Goal: Transaction & Acquisition: Purchase product/service

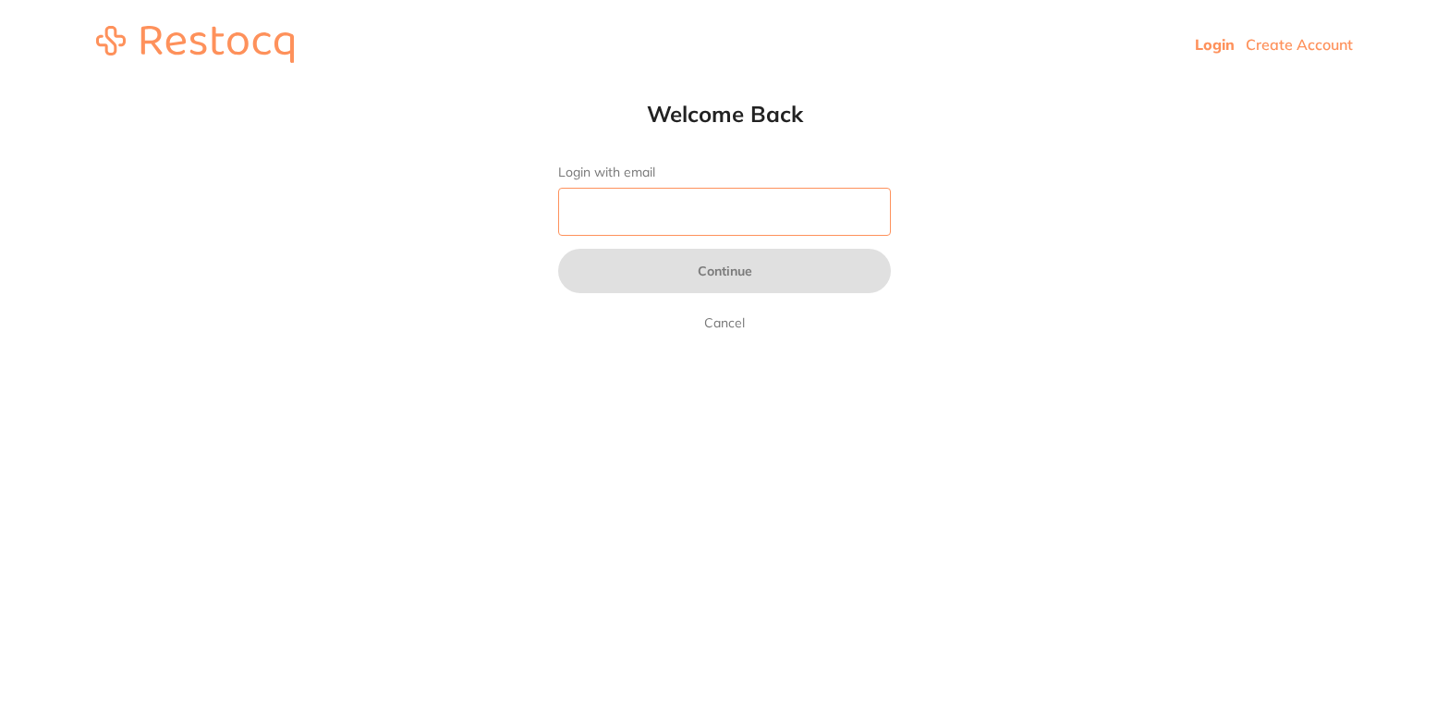
click at [607, 216] on input "Login with email" at bounding box center [724, 212] width 333 height 48
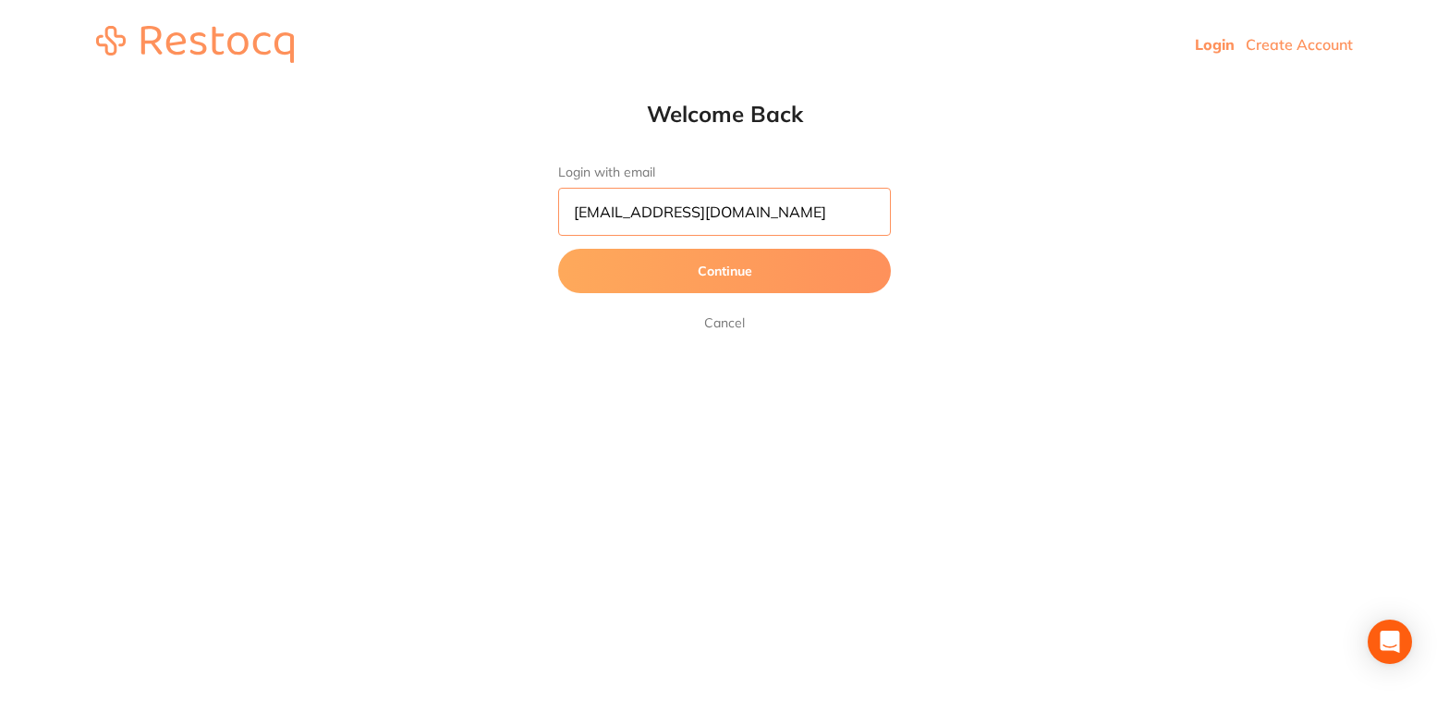
type input "[EMAIL_ADDRESS][DOMAIN_NAME]"
click at [680, 278] on button "Continue" at bounding box center [724, 271] width 333 height 44
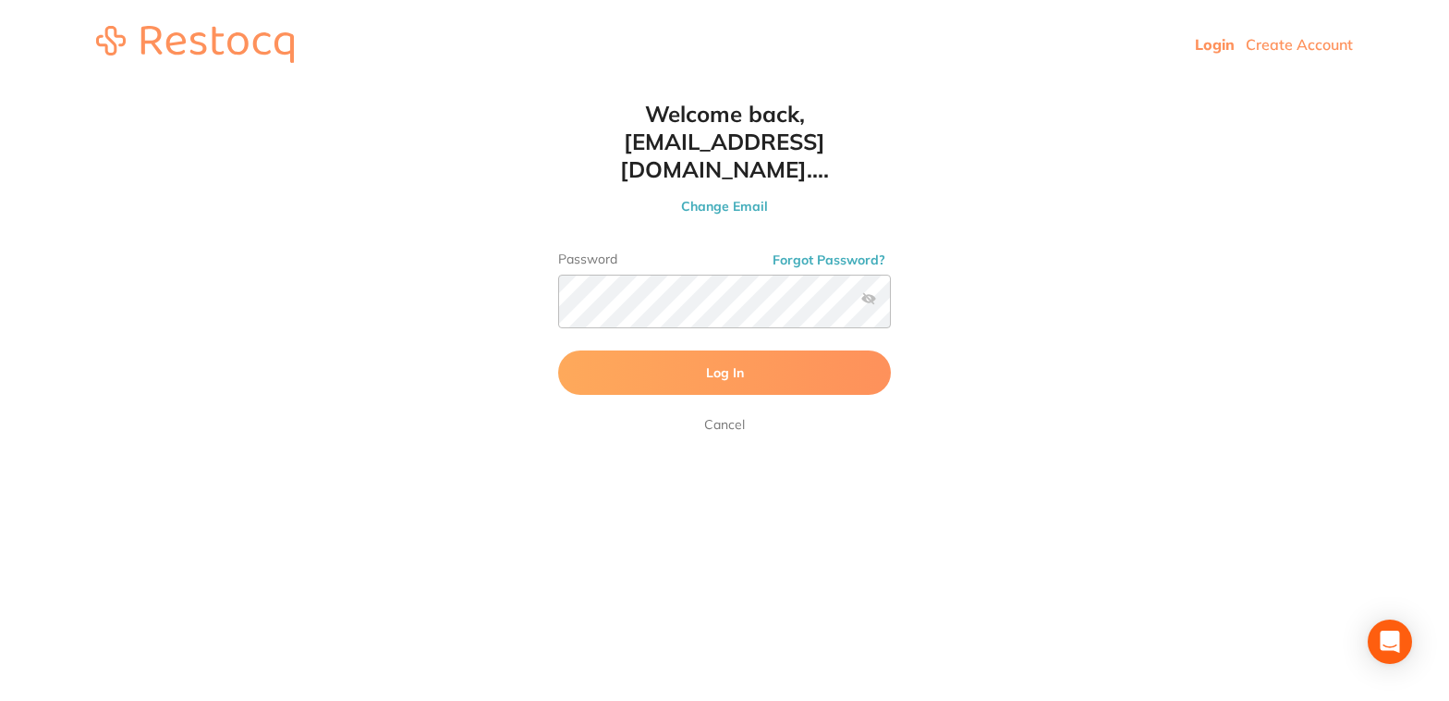
click at [782, 360] on button "Log In" at bounding box center [724, 372] width 333 height 44
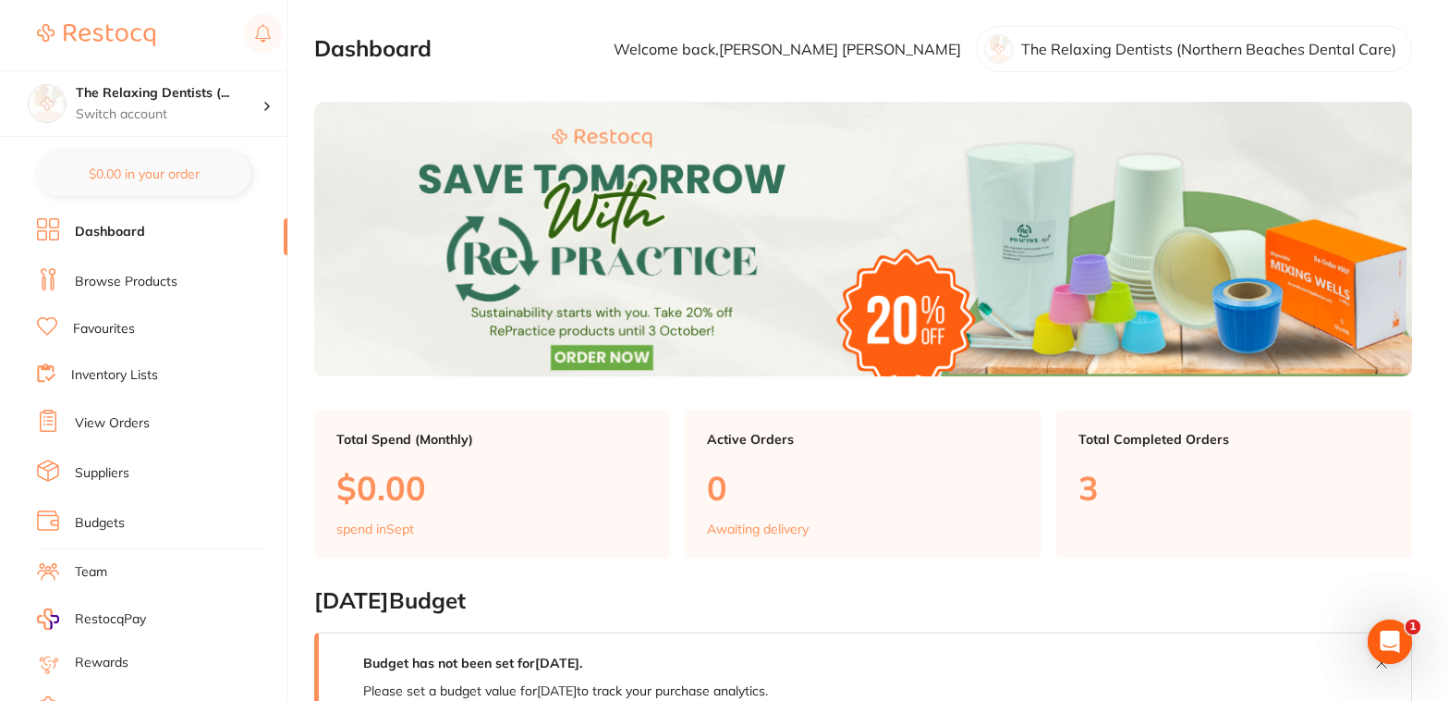
click at [104, 284] on link "Browse Products" at bounding box center [126, 282] width 103 height 18
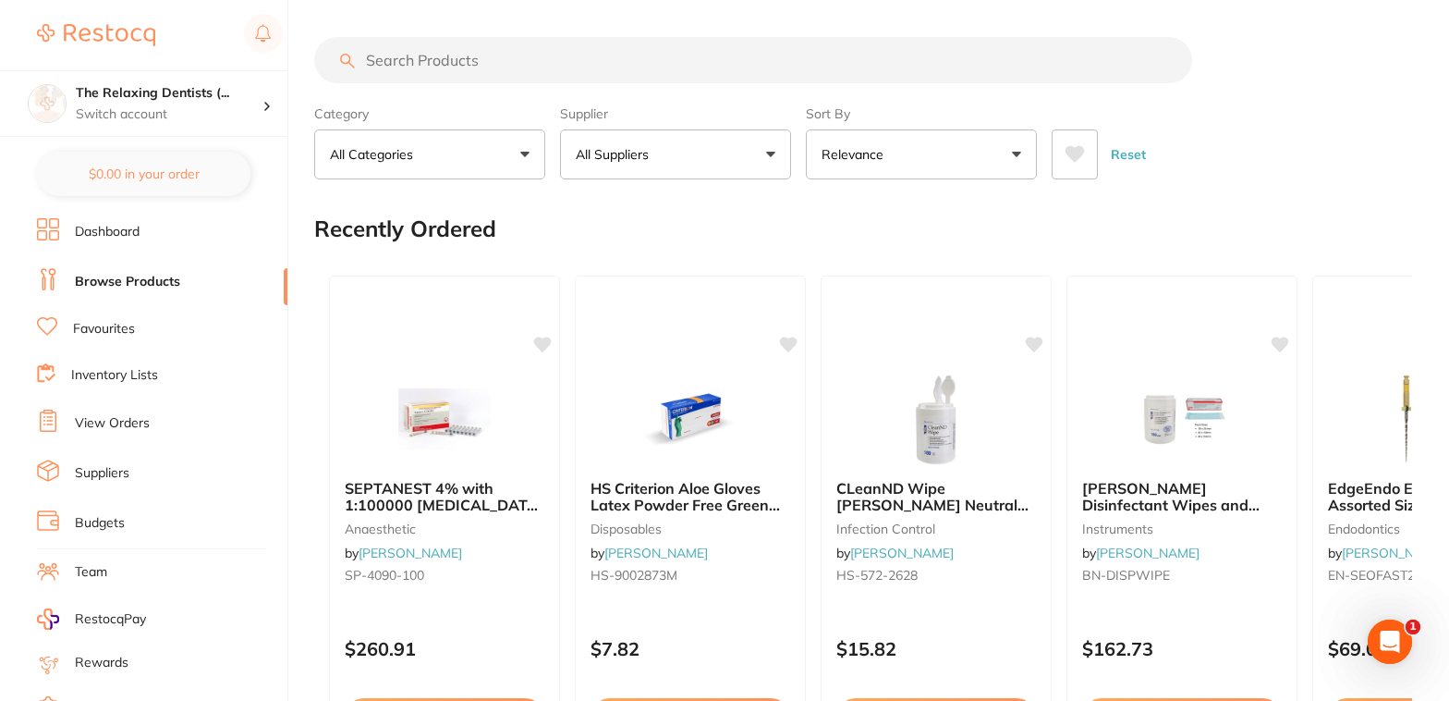
click at [417, 61] on input "search" at bounding box center [753, 60] width 878 height 46
paste input "equia forte"
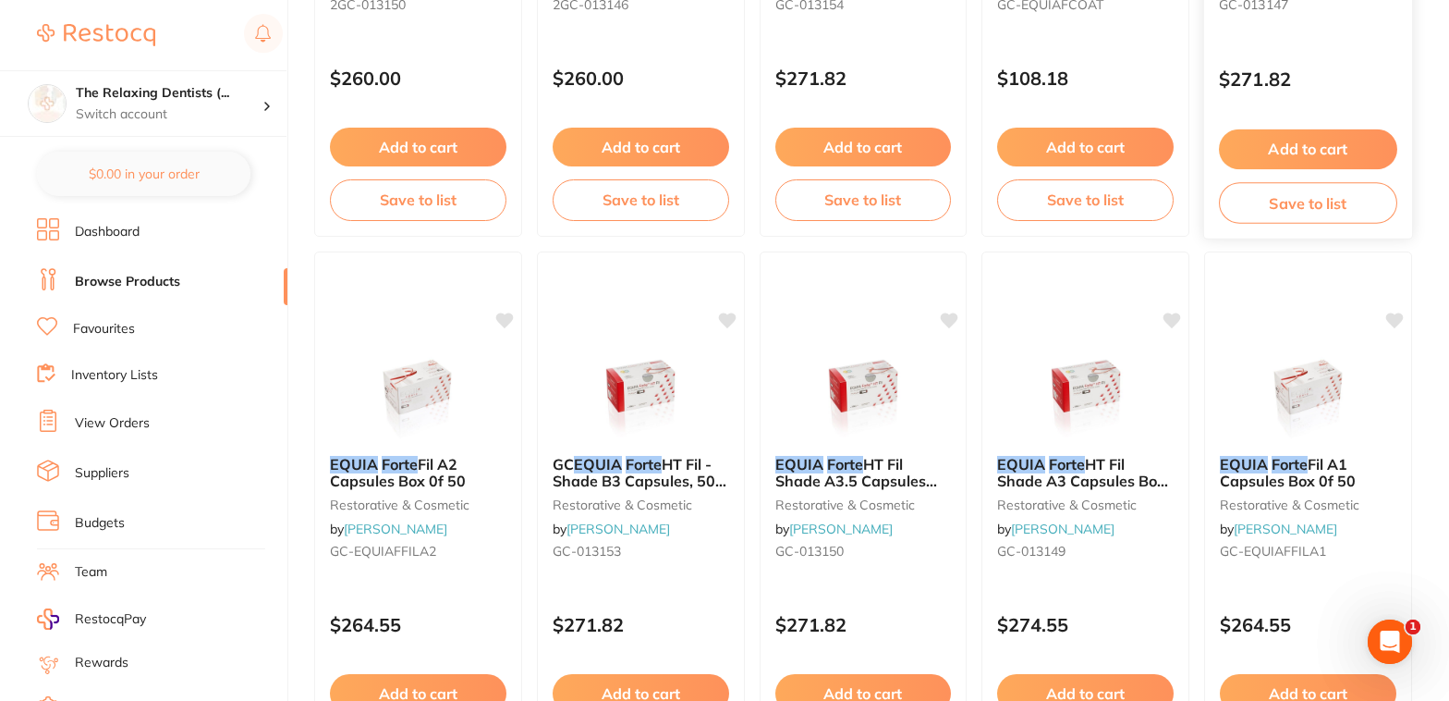
scroll to position [1059, 0]
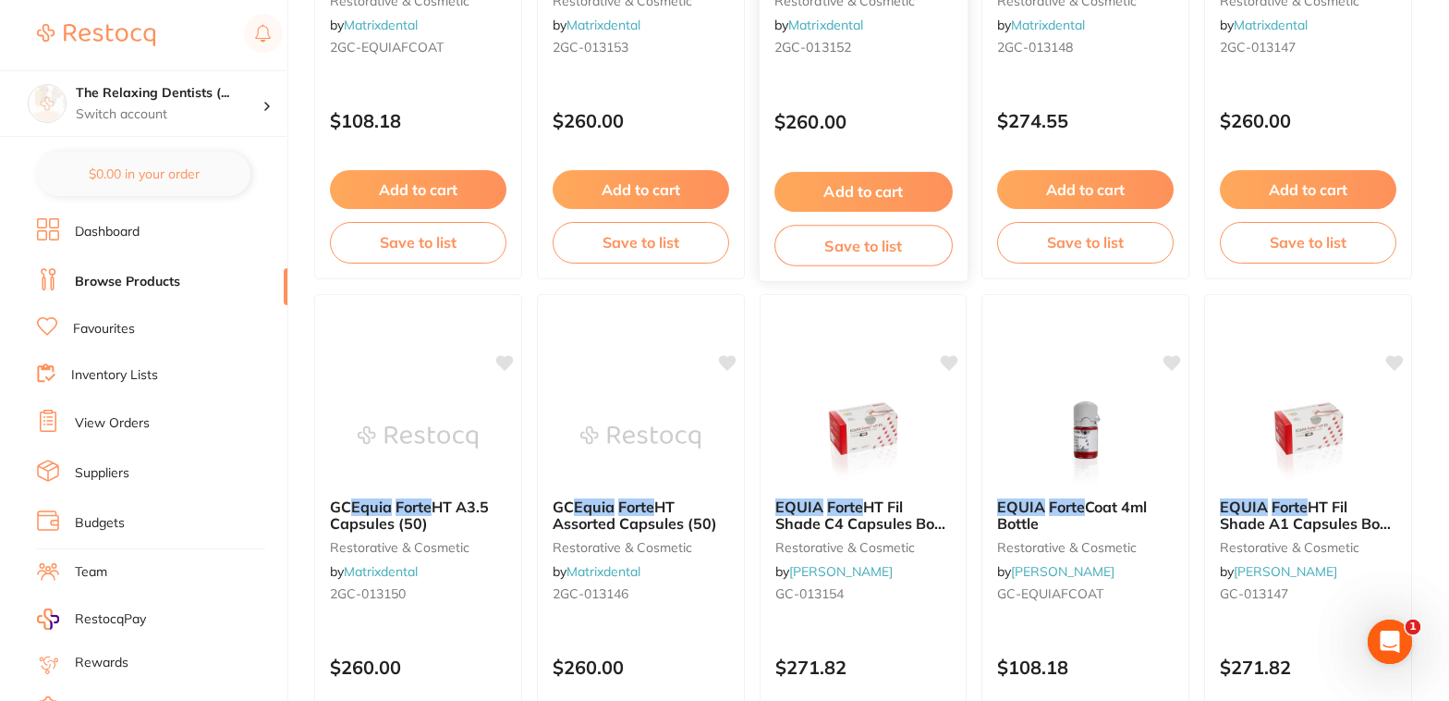
type input "equia forte"
